Goal: Task Accomplishment & Management: Complete application form

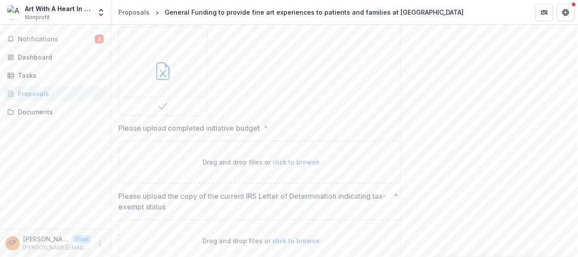
scroll to position [2169, 0]
click at [278, 166] on span "click to browse" at bounding box center [296, 162] width 47 height 8
type input "**********"
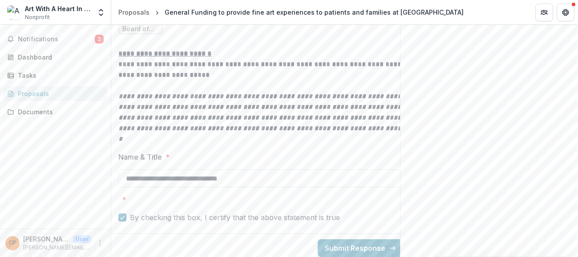
scroll to position [2706, 0]
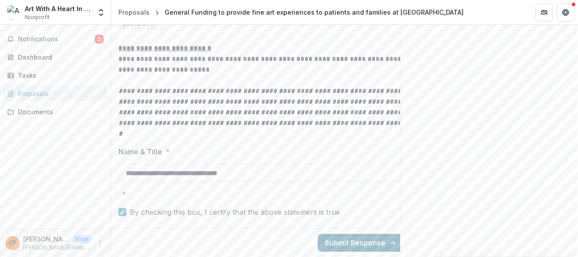
click at [357, 236] on button "Submit Response" at bounding box center [361, 243] width 86 height 18
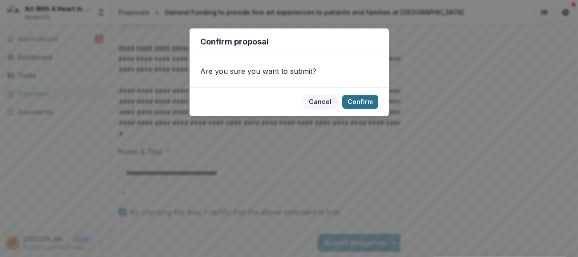
click at [367, 102] on button "Confirm" at bounding box center [360, 102] width 36 height 14
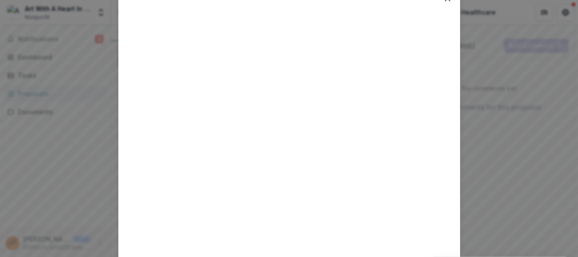
scroll to position [0, 0]
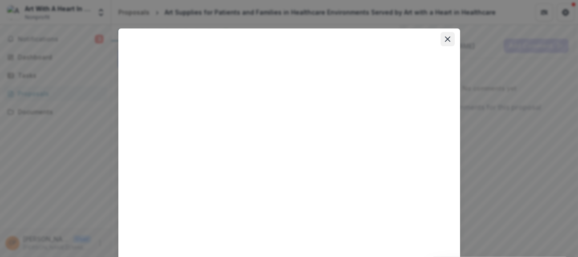
click at [448, 38] on icon "Close" at bounding box center [447, 39] width 5 height 5
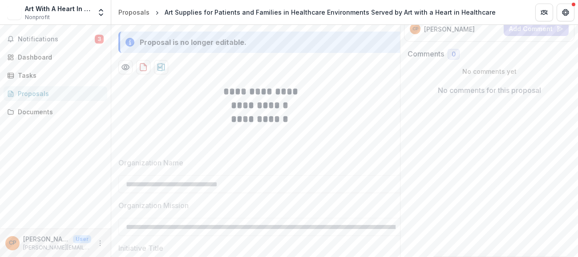
scroll to position [162, 0]
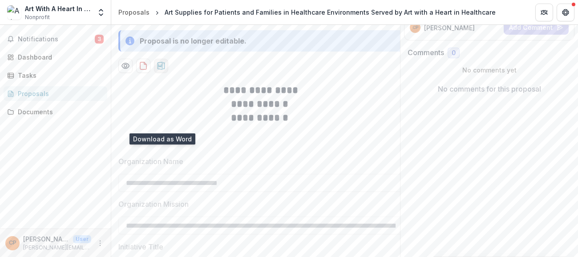
click at [163, 70] on icon "download-proposal" at bounding box center [161, 65] width 9 height 9
